Goal: Information Seeking & Learning: Check status

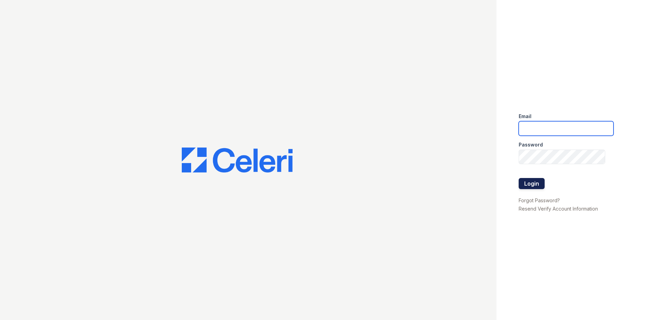
type input "[EMAIL_ADDRESS][DOMAIN_NAME]"
click at [532, 181] on button "Login" at bounding box center [532, 183] width 26 height 11
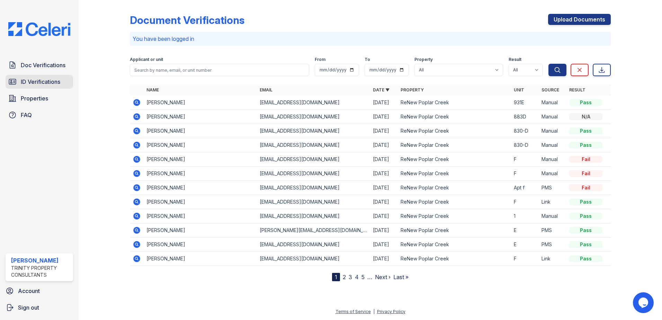
click at [51, 80] on span "ID Verifications" at bounding box center [40, 82] width 39 height 8
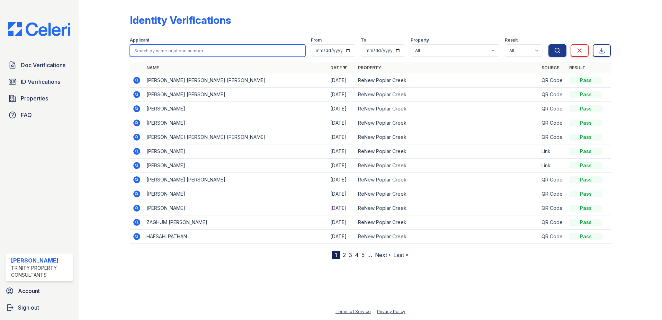
click at [140, 50] on input "search" at bounding box center [218, 50] width 176 height 12
type input "[PERSON_NAME]"
click at [549, 44] on button "Search" at bounding box center [558, 50] width 18 height 12
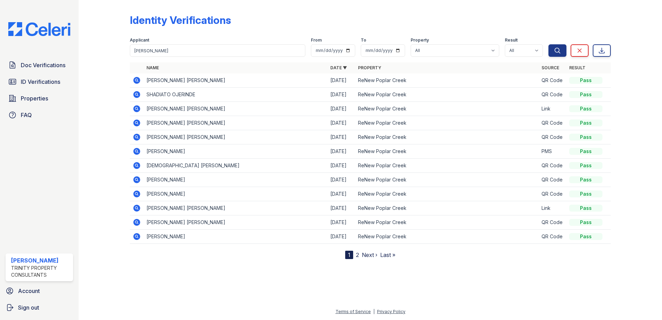
click at [357, 256] on link "2" at bounding box center [357, 254] width 3 height 7
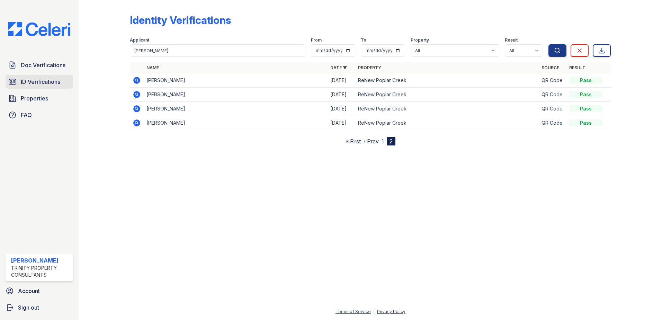
click at [40, 80] on span "ID Verifications" at bounding box center [40, 82] width 39 height 8
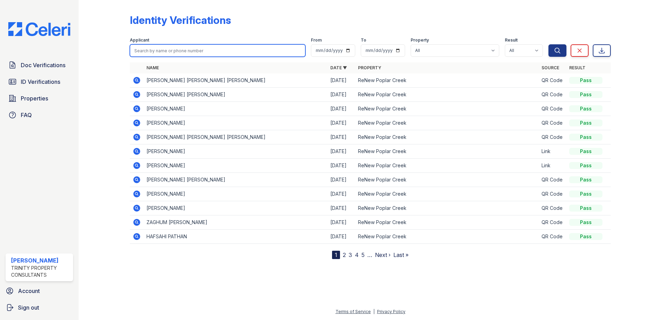
click at [138, 52] on input "search" at bounding box center [218, 50] width 176 height 12
type input "[PERSON_NAME]"
click at [549, 44] on button "Search" at bounding box center [558, 50] width 18 height 12
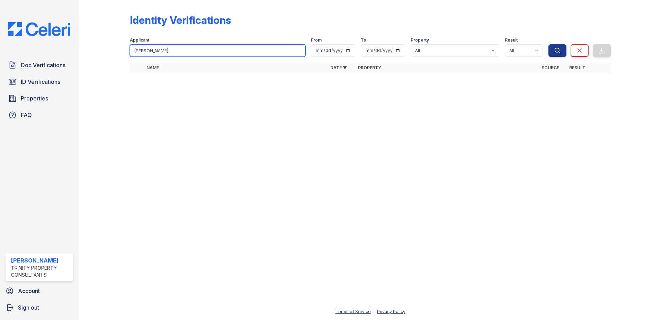
drag, startPoint x: 154, startPoint y: 53, endPoint x: 125, endPoint y: 48, distance: 30.1
click at [125, 48] on div "Identity Verifications Filter Applicant [PERSON_NAME] From To Property All ReNe…" at bounding box center [370, 45] width 561 height 91
drag, startPoint x: 168, startPoint y: 122, endPoint x: 157, endPoint y: 117, distance: 12.4
click at [168, 122] on div at bounding box center [370, 199] width 561 height 216
